Goal: Task Accomplishment & Management: Use online tool/utility

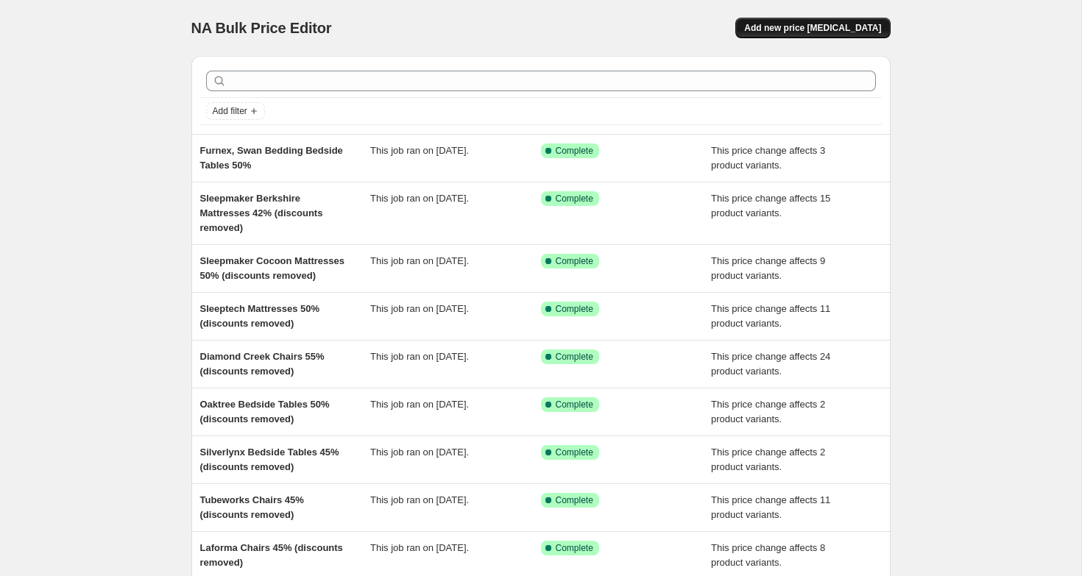
click at [795, 29] on span "Add new price [MEDICAL_DATA]" at bounding box center [812, 28] width 137 height 12
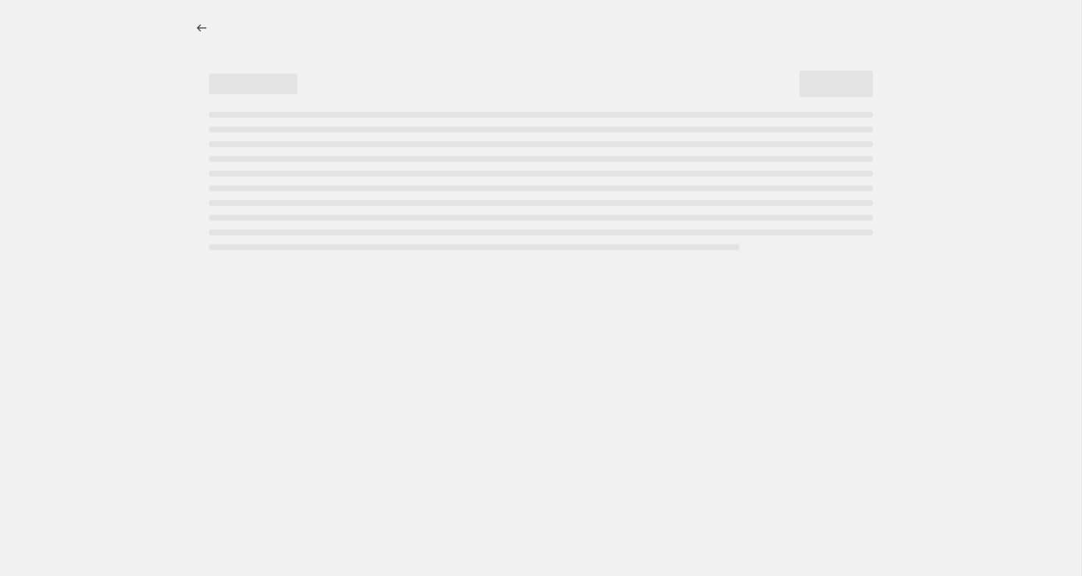
select select "percentage"
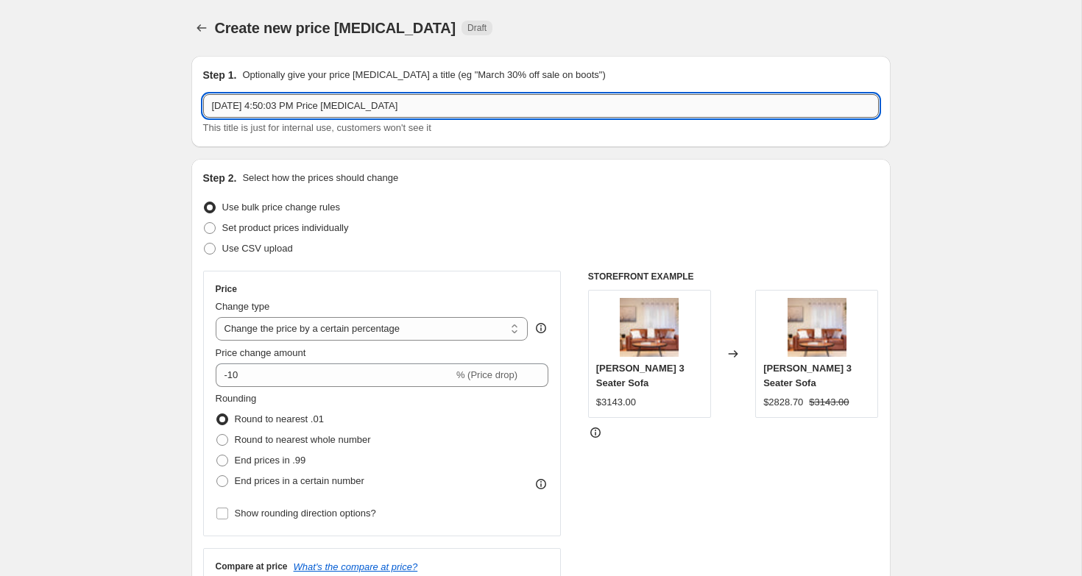
click at [487, 103] on input "[DATE] 4:50:03 PM Price [MEDICAL_DATA]" at bounding box center [541, 106] width 676 height 24
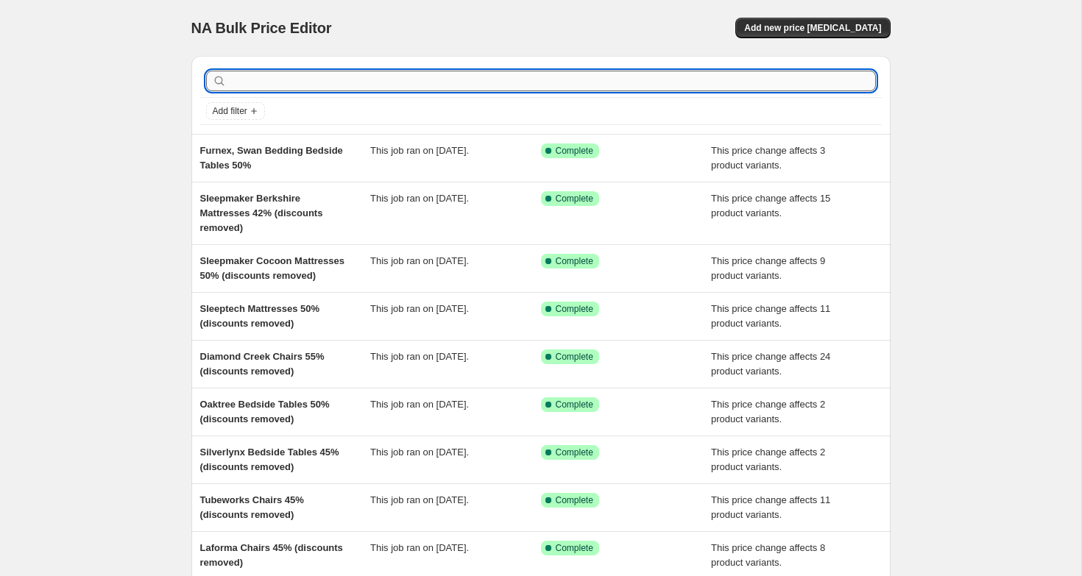
click at [250, 87] on input "text" at bounding box center [553, 81] width 646 height 21
type input "winna"
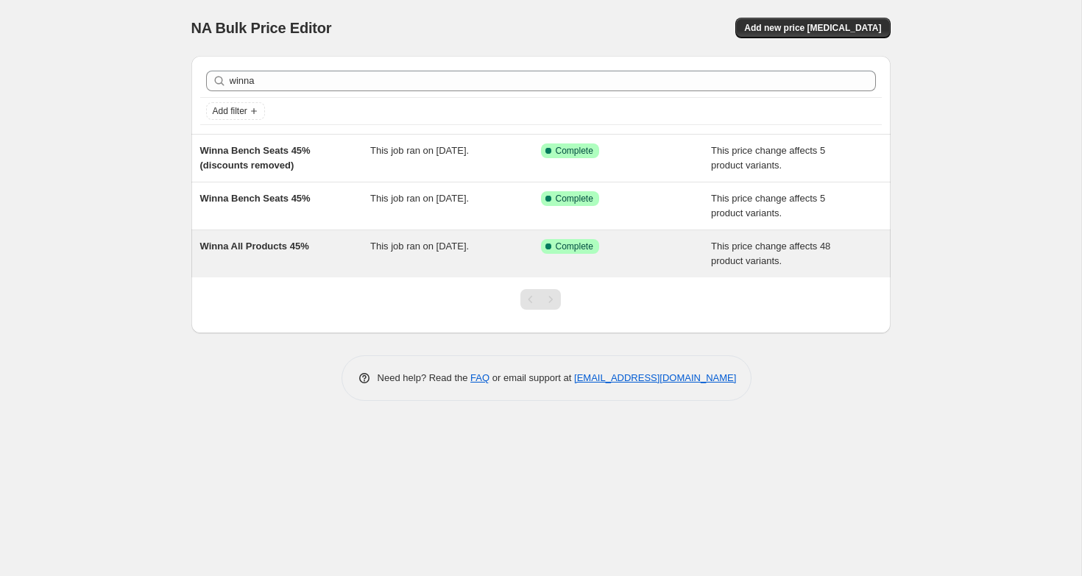
click at [266, 238] on div "Winna All Products 45% This job ran on [DATE]. Success Complete Complete This p…" at bounding box center [540, 253] width 699 height 47
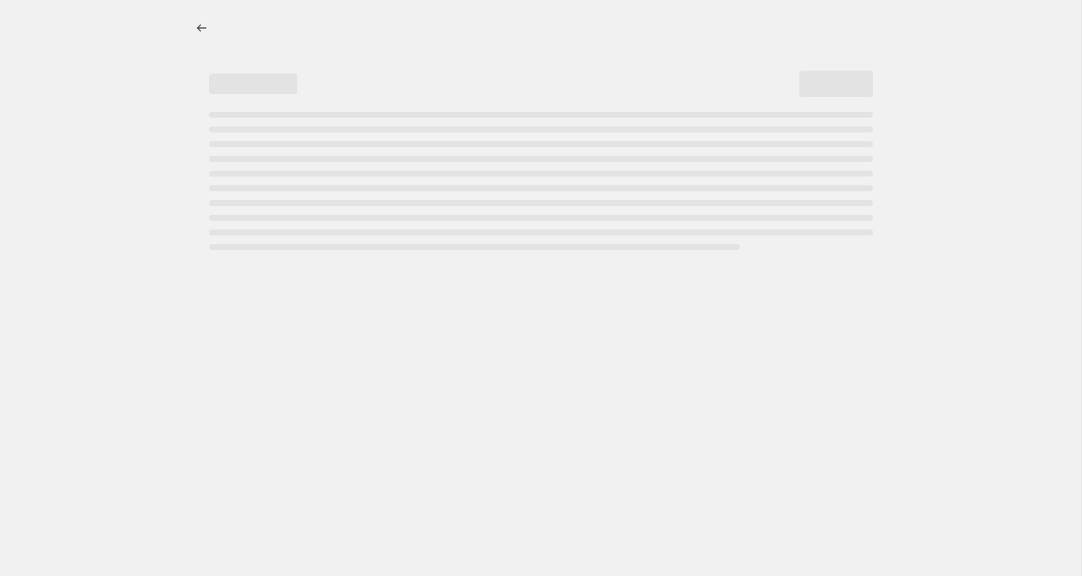
select select "pc"
select select "pp"
select select "vendor"
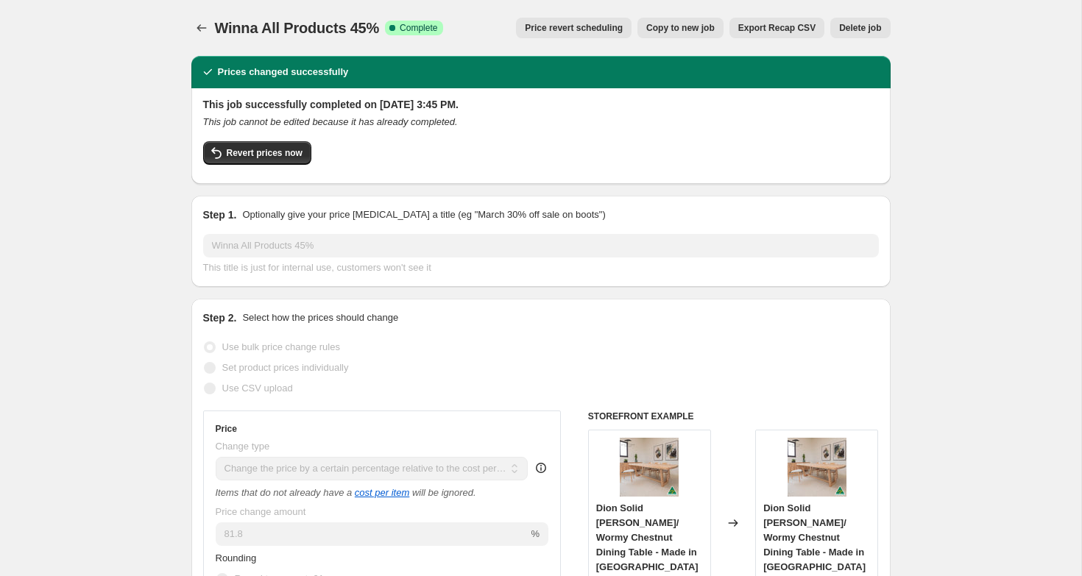
click at [680, 25] on span "Copy to new job" at bounding box center [680, 28] width 68 height 12
select select "pc"
select select "pp"
select select "vendor"
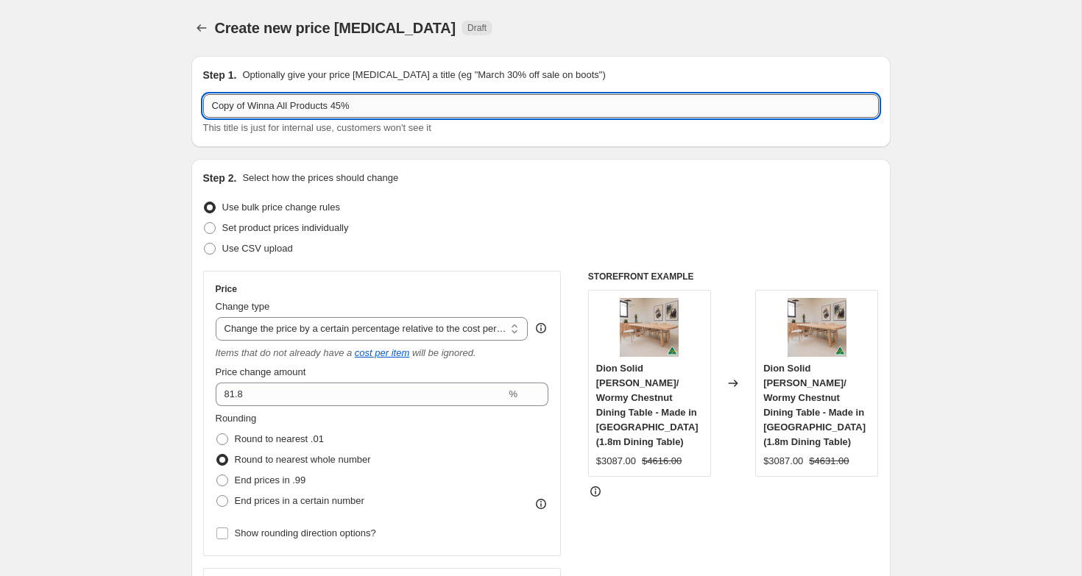
click at [371, 106] on input "Copy of Winna All Products 45%" at bounding box center [541, 106] width 676 height 24
drag, startPoint x: 337, startPoint y: 106, endPoint x: 281, endPoint y: 105, distance: 56.0
click at [281, 105] on input "Copy of Winna All Products 40%" at bounding box center [541, 106] width 676 height 24
click at [291, 108] on input "Copy of Winna DIning Tables 40%" at bounding box center [541, 106] width 676 height 24
drag, startPoint x: 251, startPoint y: 106, endPoint x: 59, endPoint y: 86, distance: 193.2
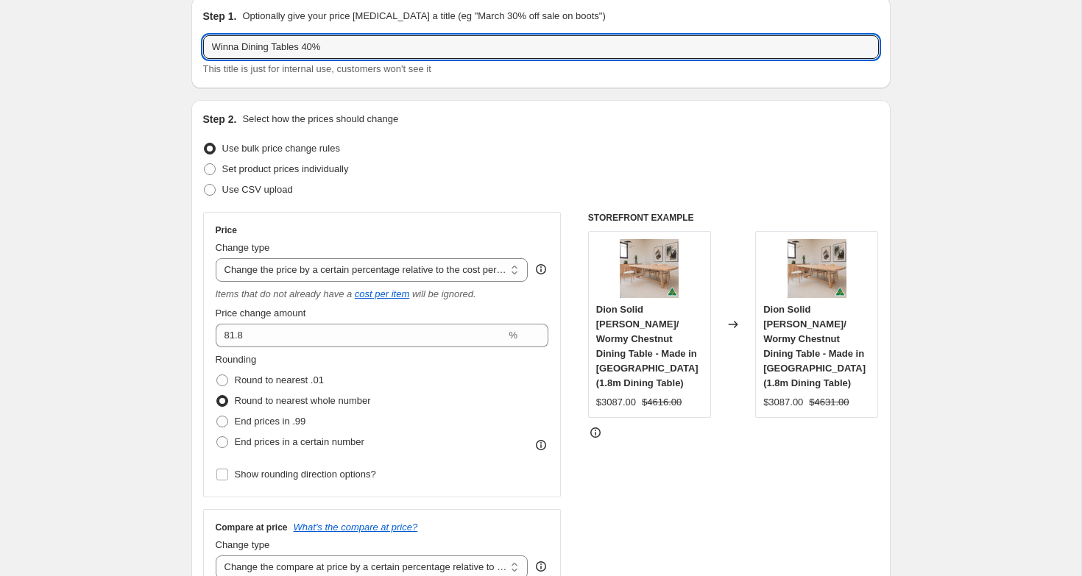
scroll to position [57, 0]
type input "Winna Dining Tables 40%"
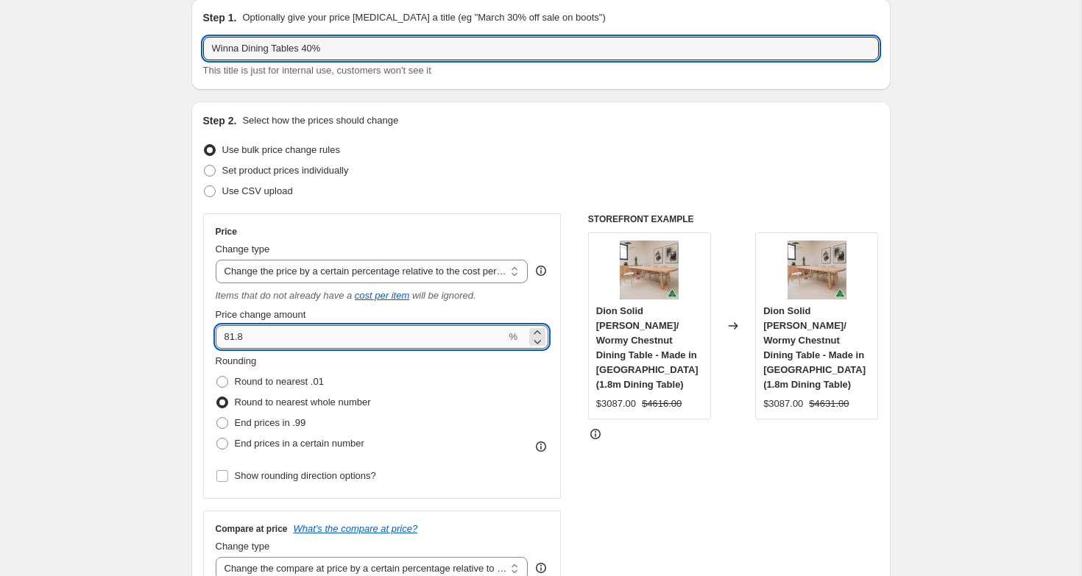
click at [309, 325] on input "81.8" at bounding box center [361, 337] width 291 height 24
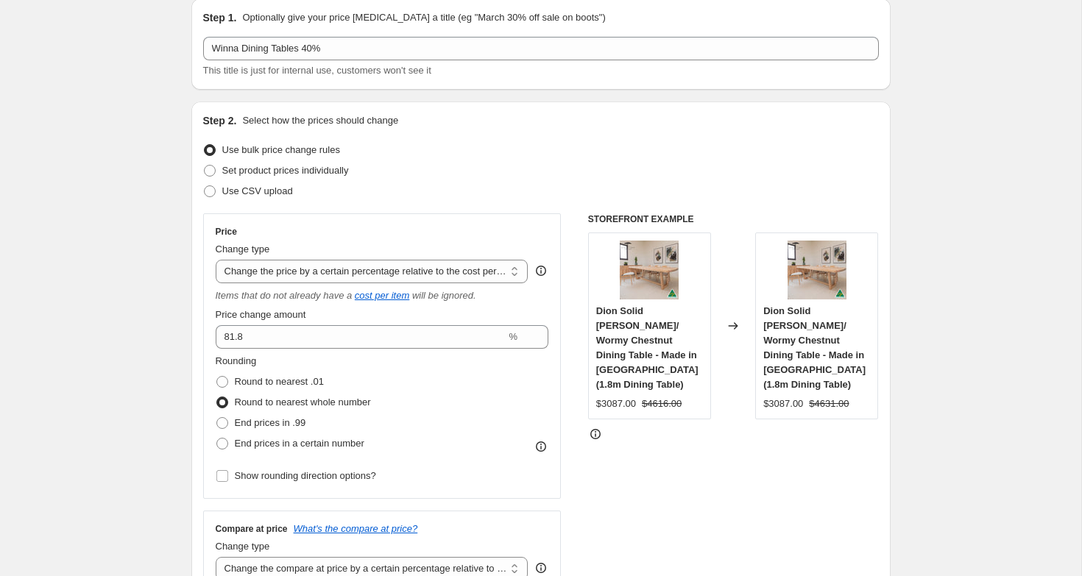
click at [280, 324] on div "Price change amount 81.8 %" at bounding box center [383, 328] width 334 height 41
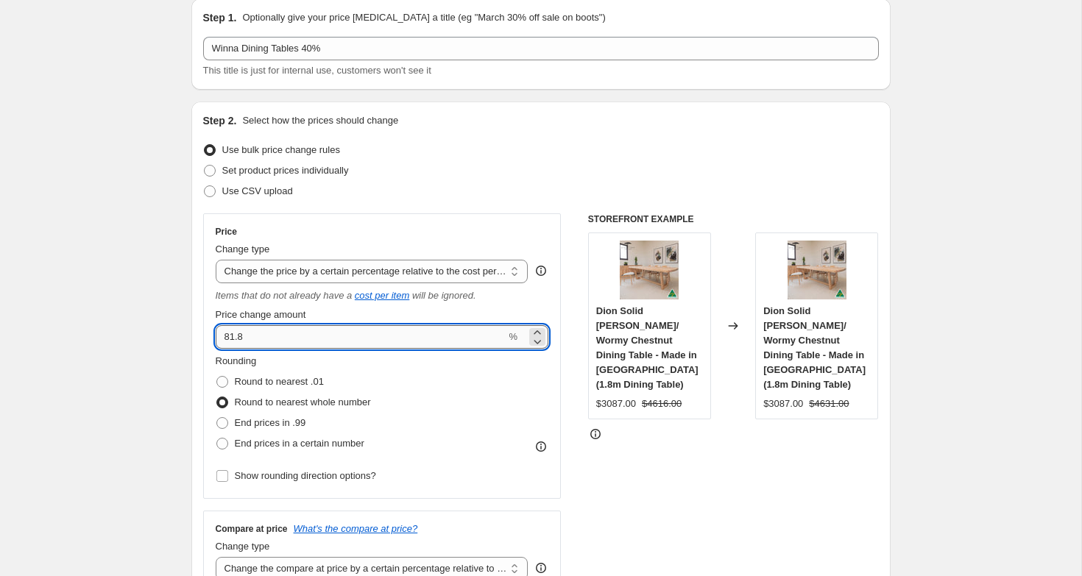
click at [280, 332] on input "81.8" at bounding box center [361, 337] width 291 height 24
type input "66.7"
click at [586, 426] on div "Price Change type Change the price to a certain amount Change the price by a ce…" at bounding box center [541, 505] width 676 height 582
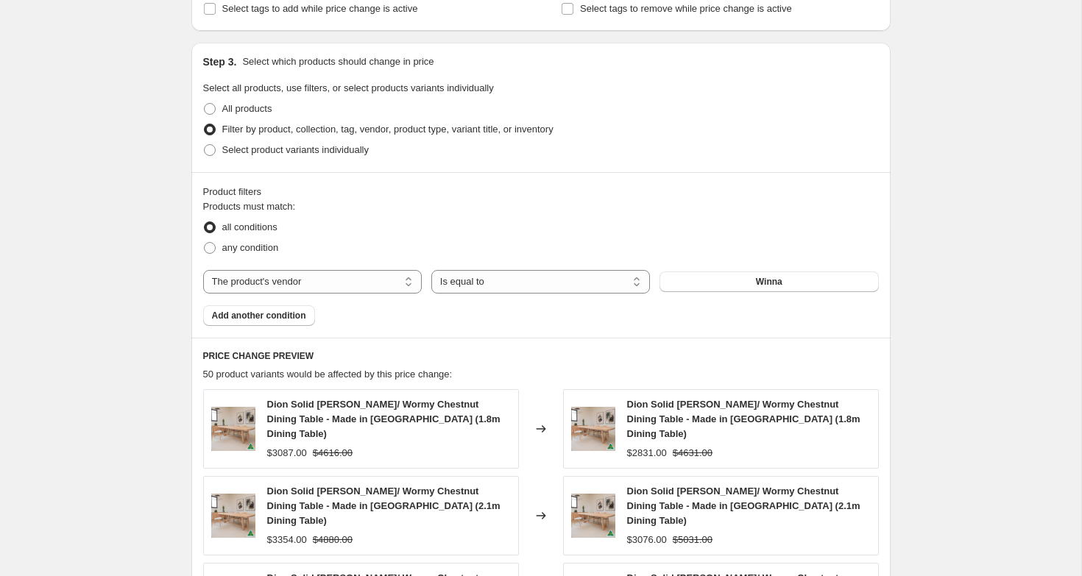
scroll to position [869, 0]
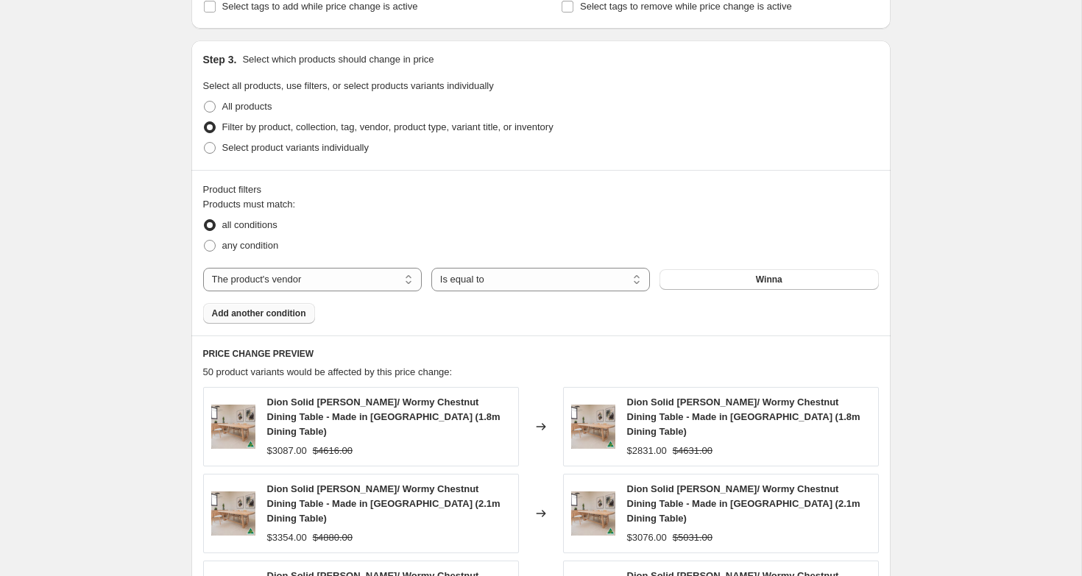
click at [250, 317] on span "Add another condition" at bounding box center [259, 314] width 94 height 12
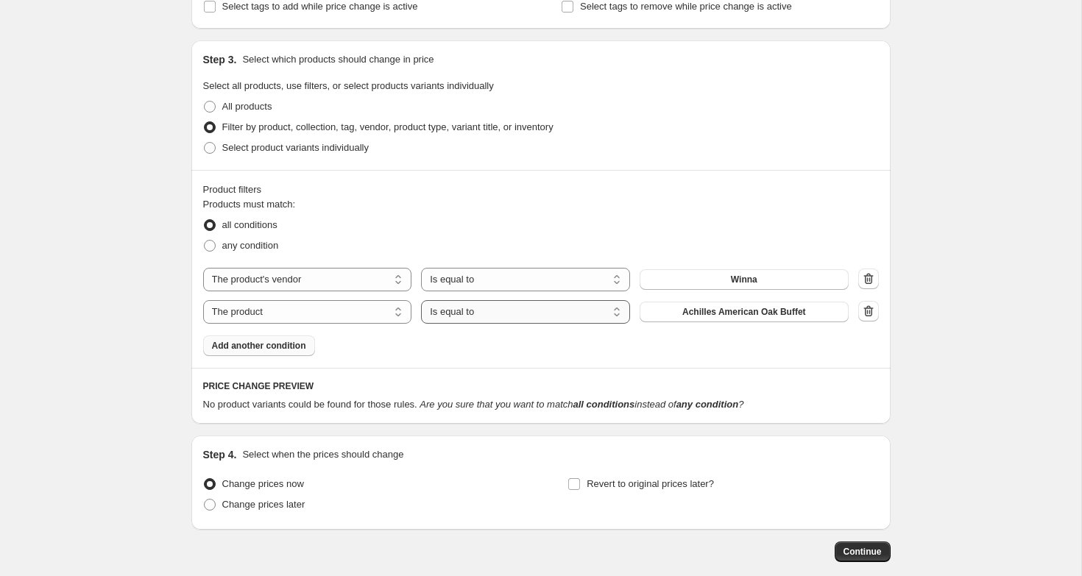
click at [493, 312] on select "Is equal to Is not equal to" at bounding box center [525, 312] width 209 height 24
click at [730, 313] on span "Achilles American Oak Buffet" at bounding box center [745, 312] width 124 height 12
click at [344, 312] on select "The product The product's collection The product's tag The product's vendor The…" at bounding box center [307, 312] width 209 height 24
select select "product_type"
click at [721, 321] on button "Barstool" at bounding box center [744, 312] width 209 height 21
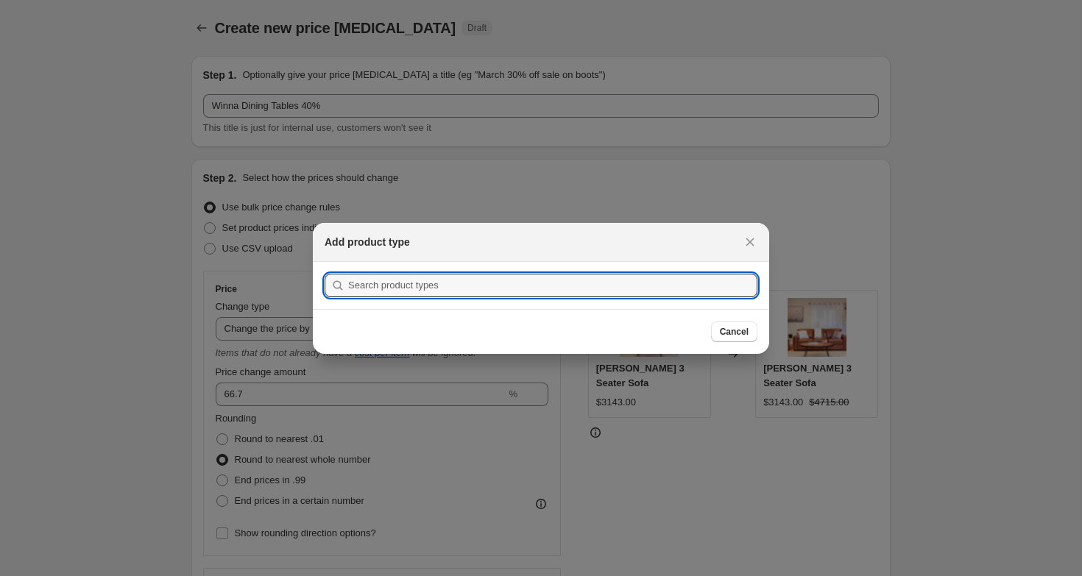
scroll to position [0, 0]
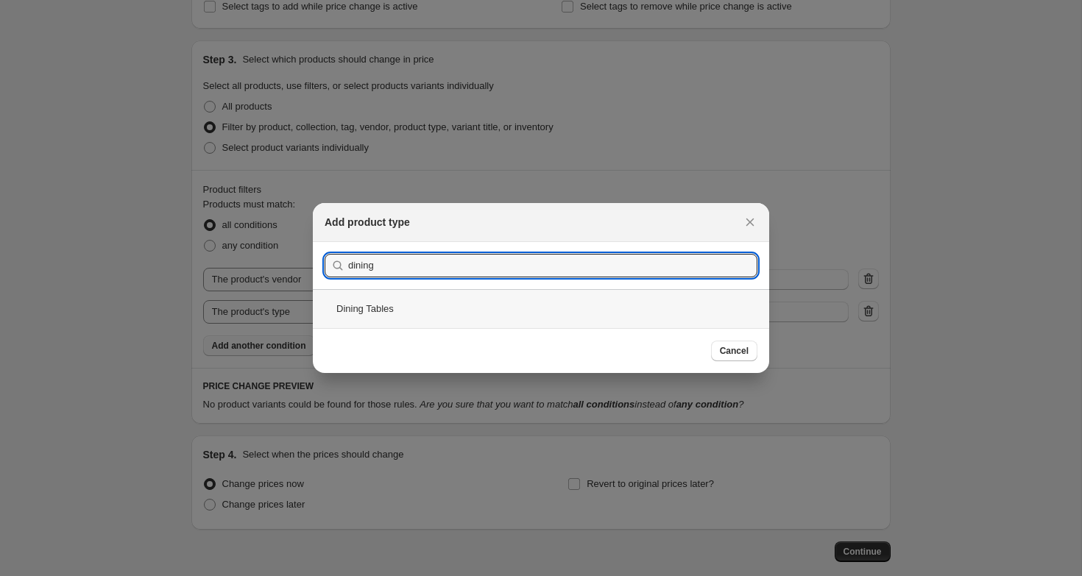
type input "dining"
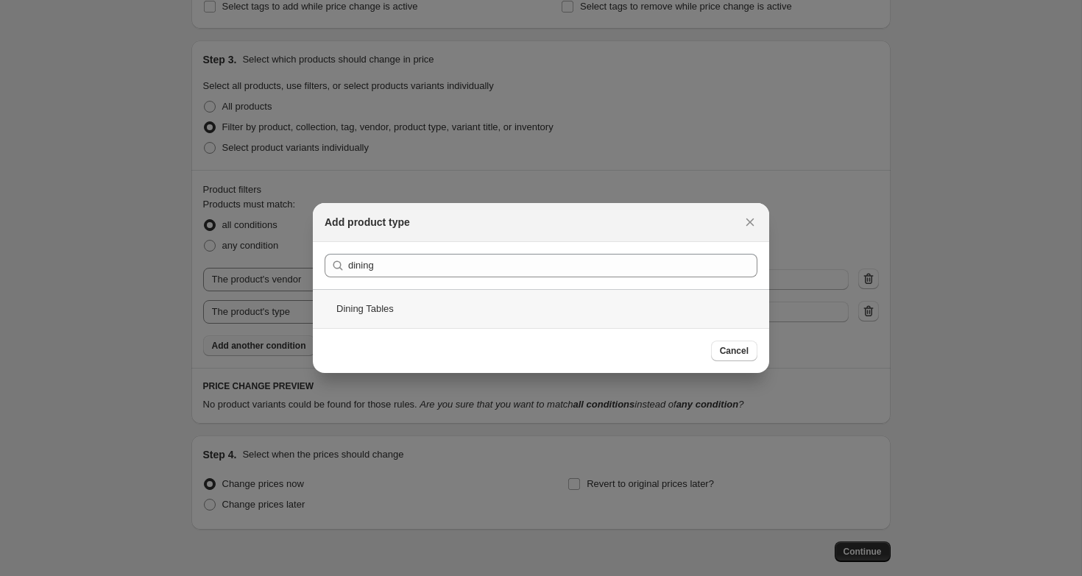
click at [427, 297] on div "Dining Tables" at bounding box center [541, 308] width 456 height 39
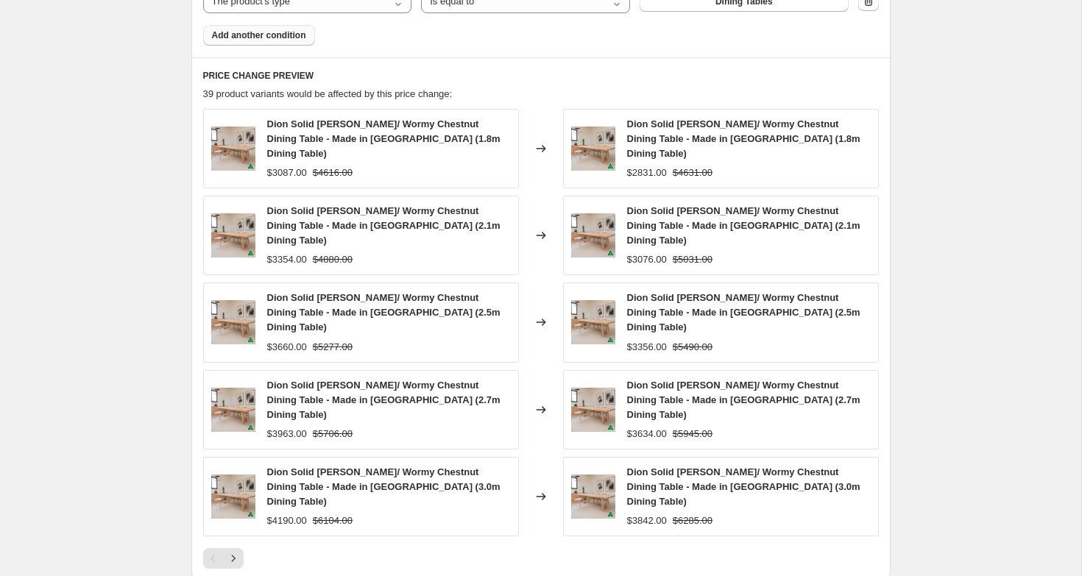
scroll to position [1197, 0]
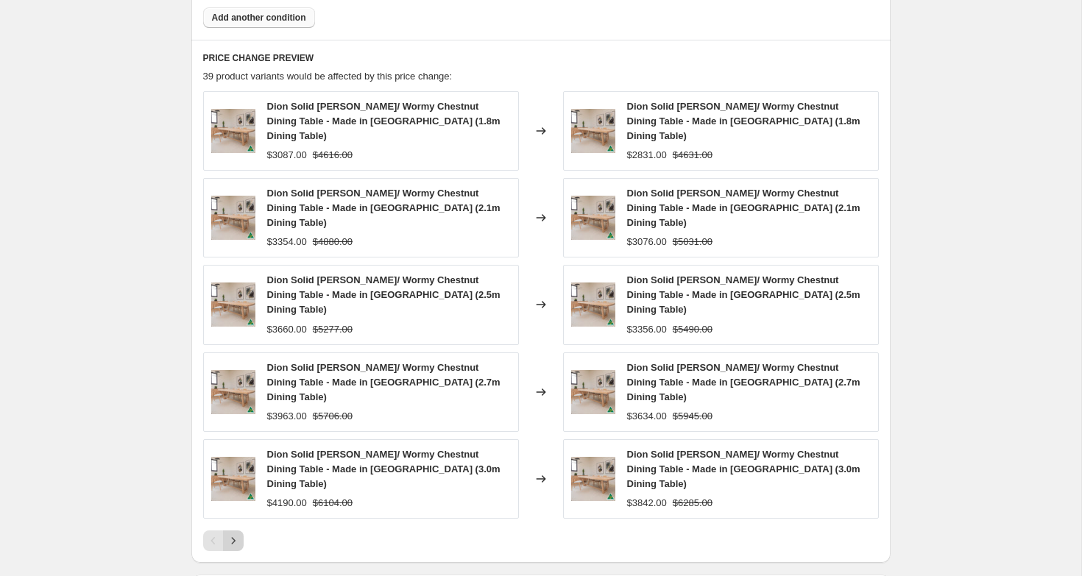
click at [236, 534] on icon "Next" at bounding box center [233, 541] width 15 height 15
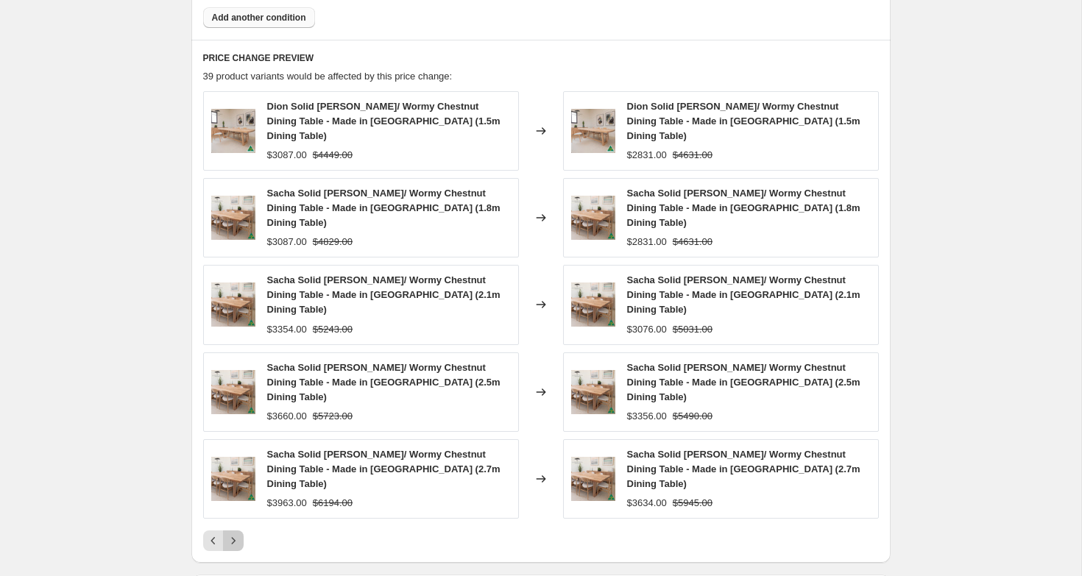
click at [236, 534] on icon "Next" at bounding box center [233, 541] width 15 height 15
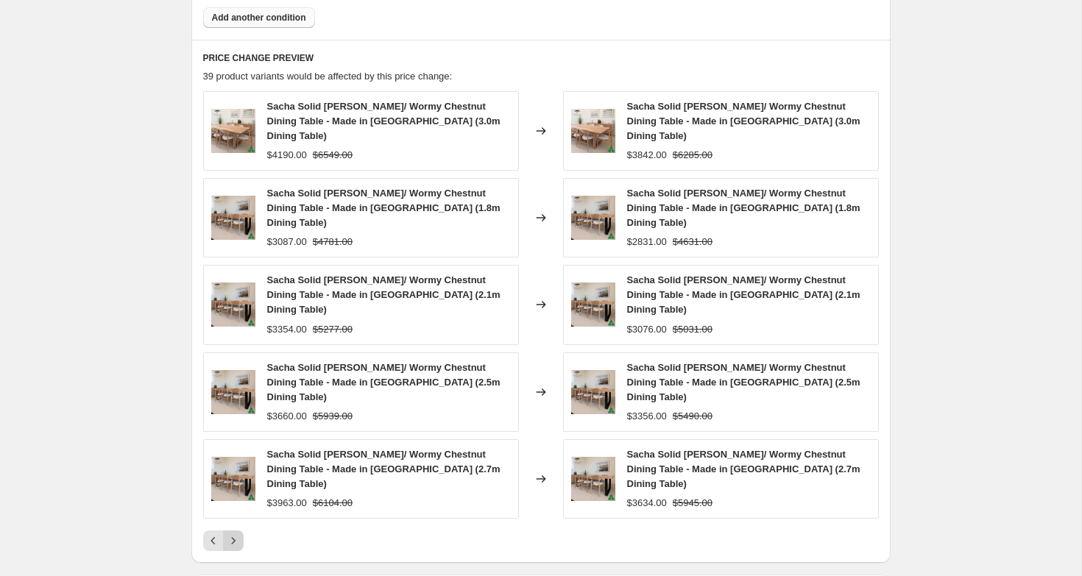
click at [236, 534] on icon "Next" at bounding box center [233, 541] width 15 height 15
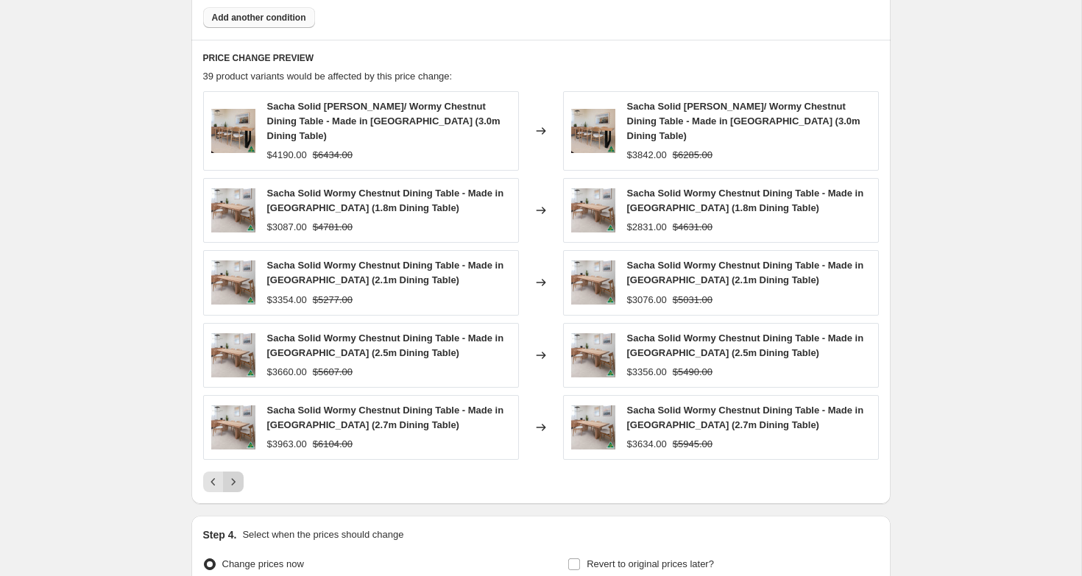
click at [236, 475] on icon "Next" at bounding box center [233, 482] width 15 height 15
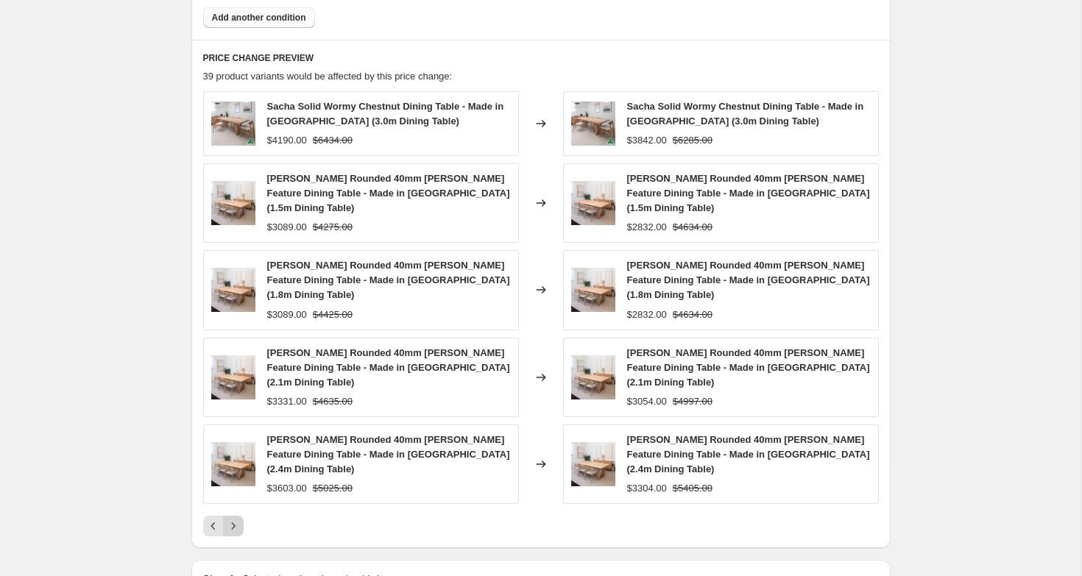
click at [236, 519] on icon "Next" at bounding box center [233, 526] width 15 height 15
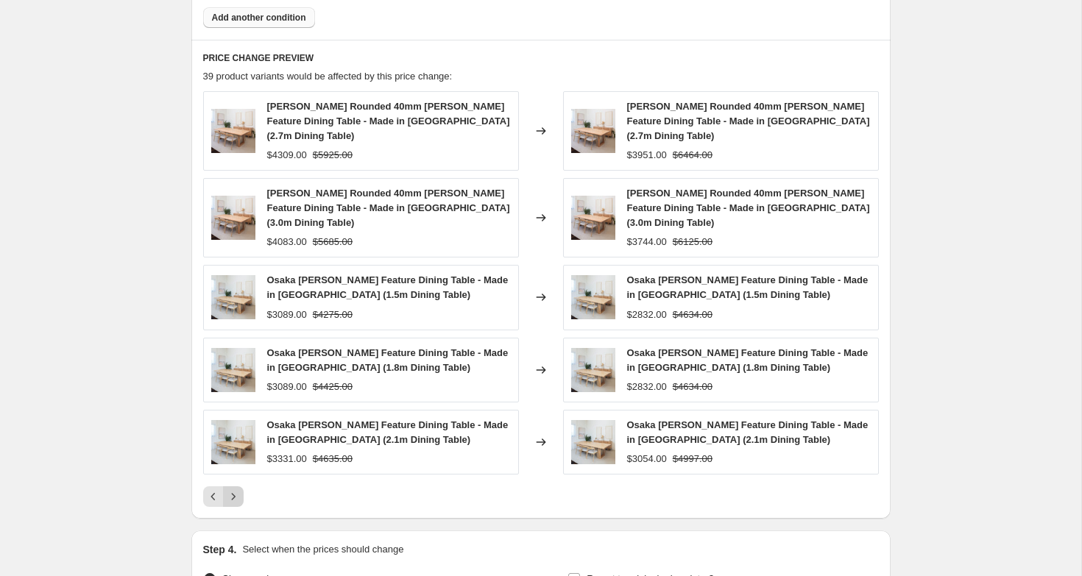
click at [236, 490] on icon "Next" at bounding box center [233, 497] width 15 height 15
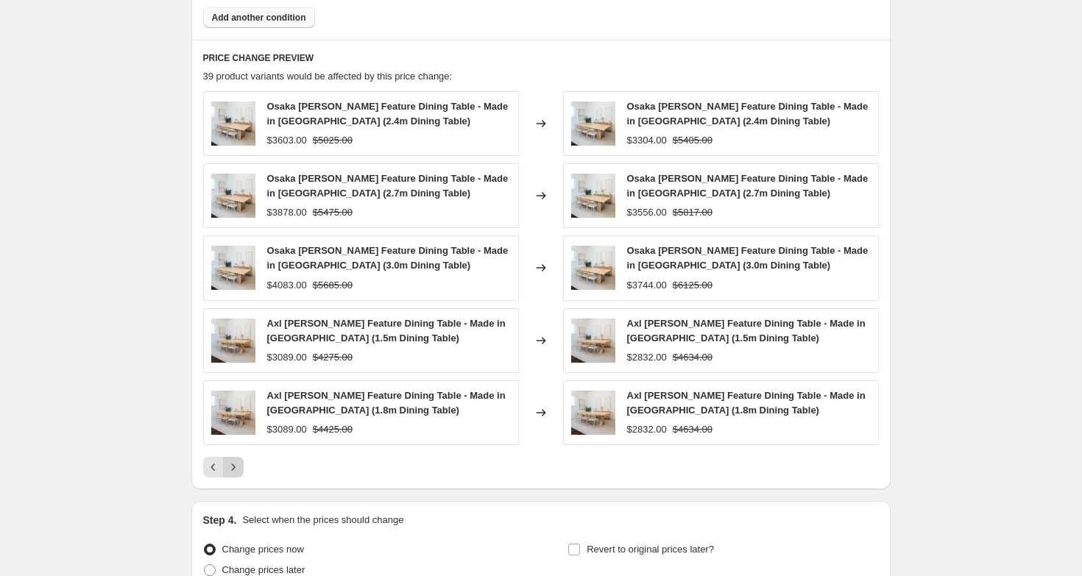
click at [236, 473] on icon "Next" at bounding box center [233, 467] width 15 height 15
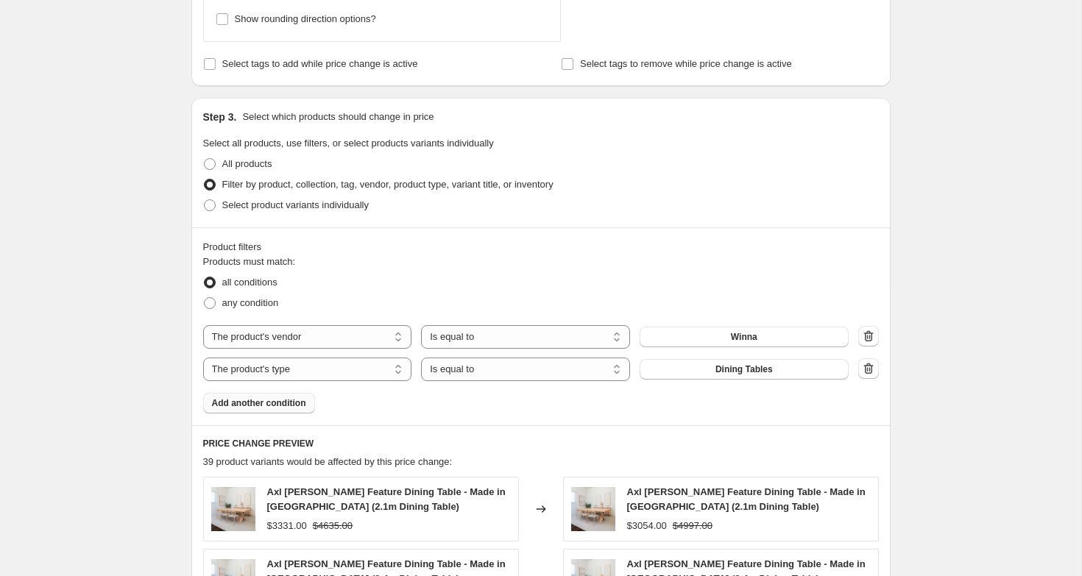
scroll to position [1266, 0]
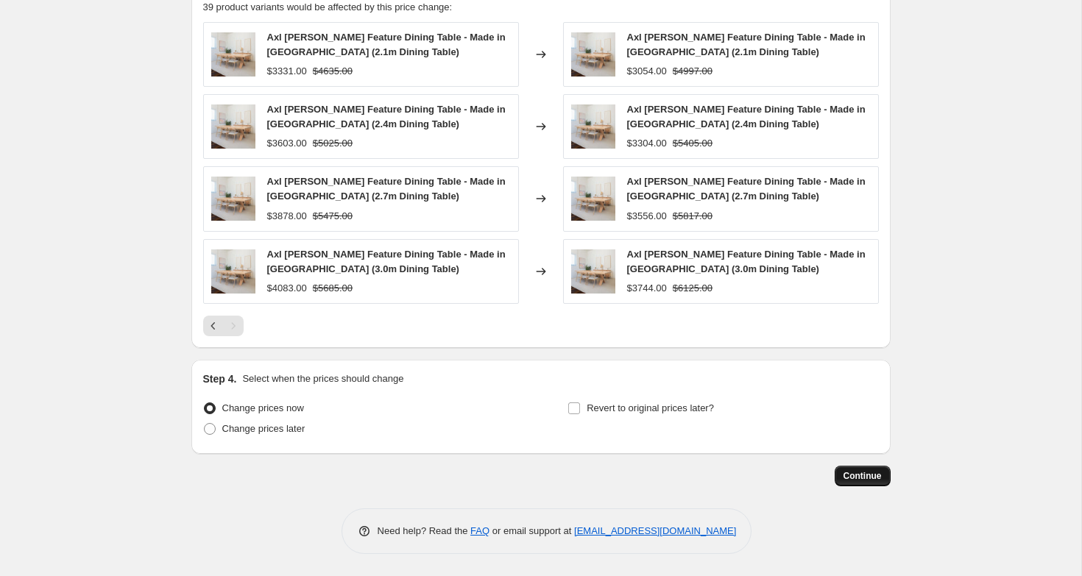
click at [889, 483] on div "Continue" at bounding box center [540, 476] width 699 height 21
click at [868, 479] on span "Continue" at bounding box center [863, 476] width 38 height 12
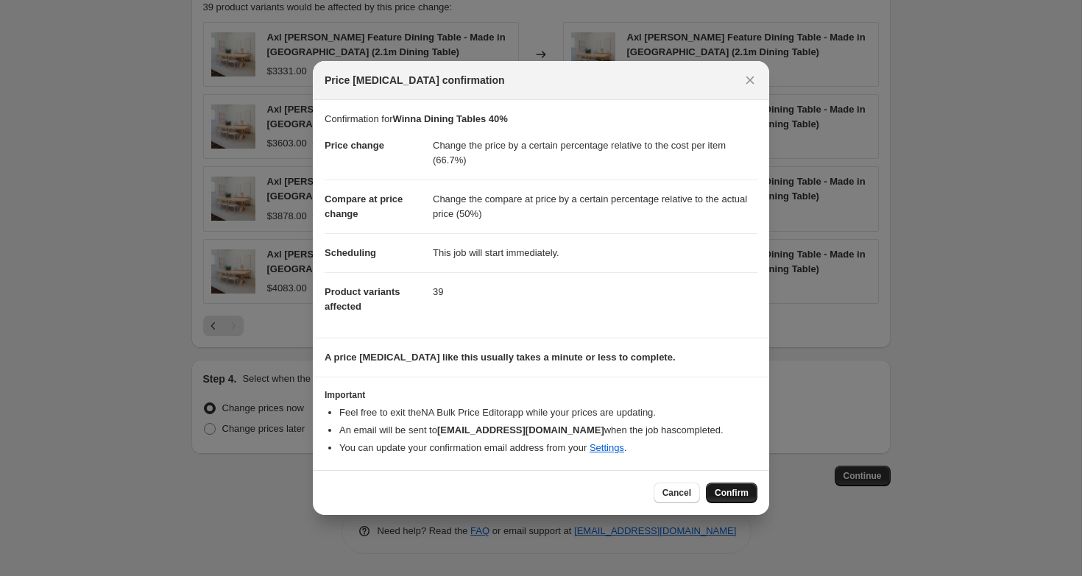
click at [726, 490] on span "Confirm" at bounding box center [732, 493] width 34 height 12
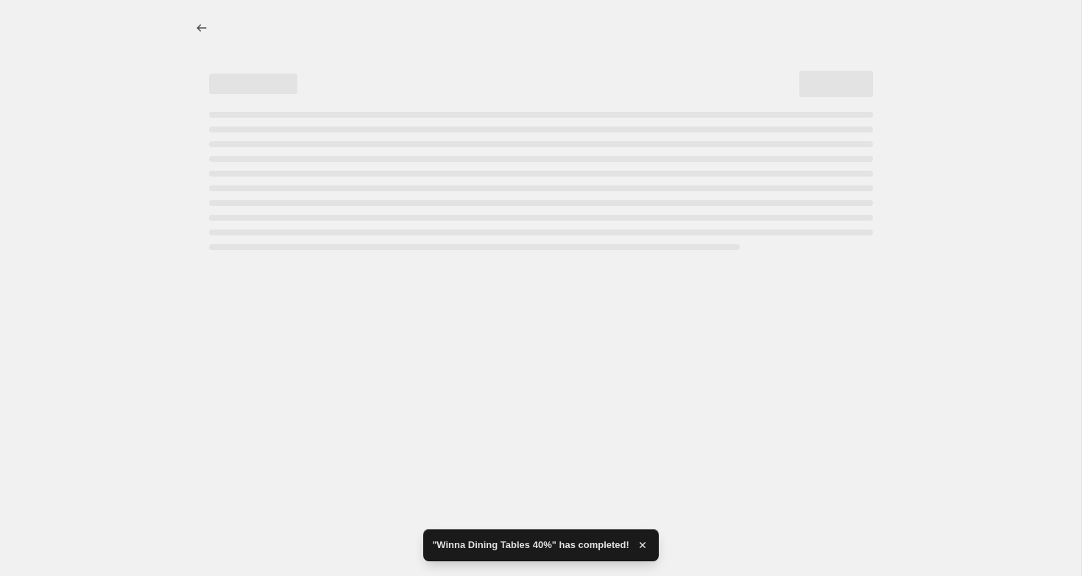
select select "pc"
select select "pp"
select select "vendor"
select select "product_type"
